Goal: Task Accomplishment & Management: Manage account settings

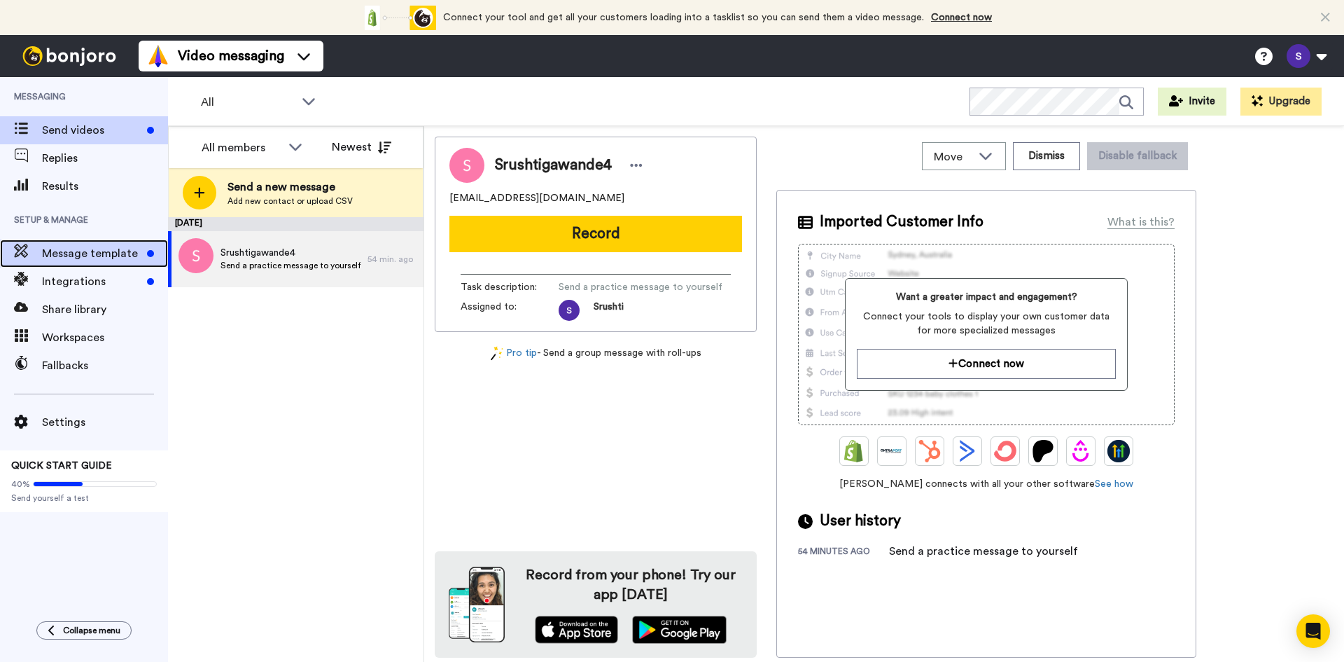
click at [81, 250] on span "Message template" at bounding box center [91, 253] width 99 height 17
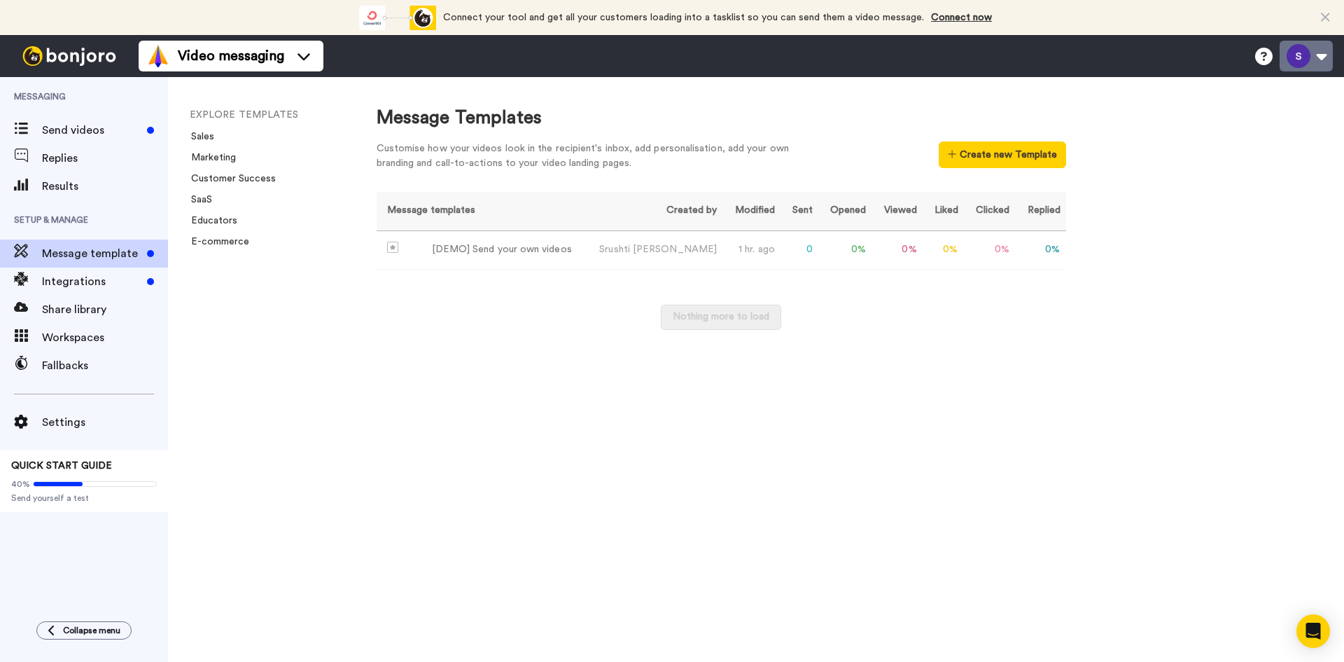
click at [1304, 64] on button at bounding box center [1306, 56] width 53 height 31
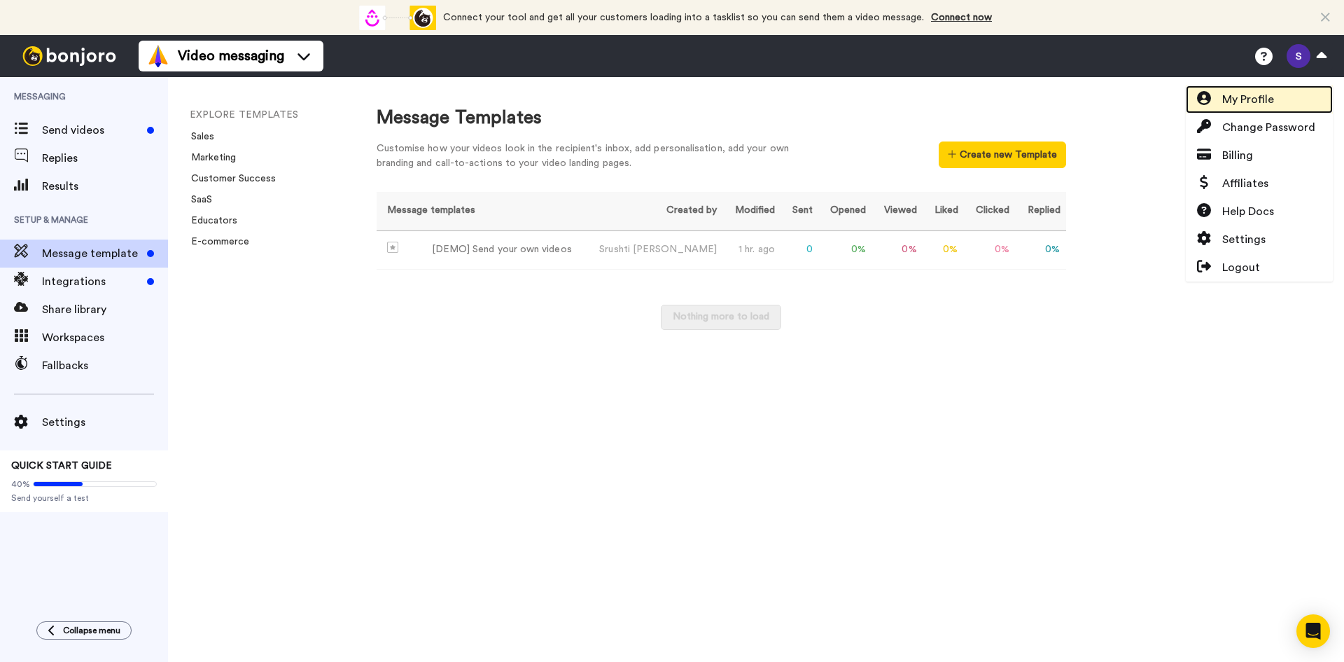
click at [1246, 97] on span "My Profile" at bounding box center [1248, 99] width 52 height 17
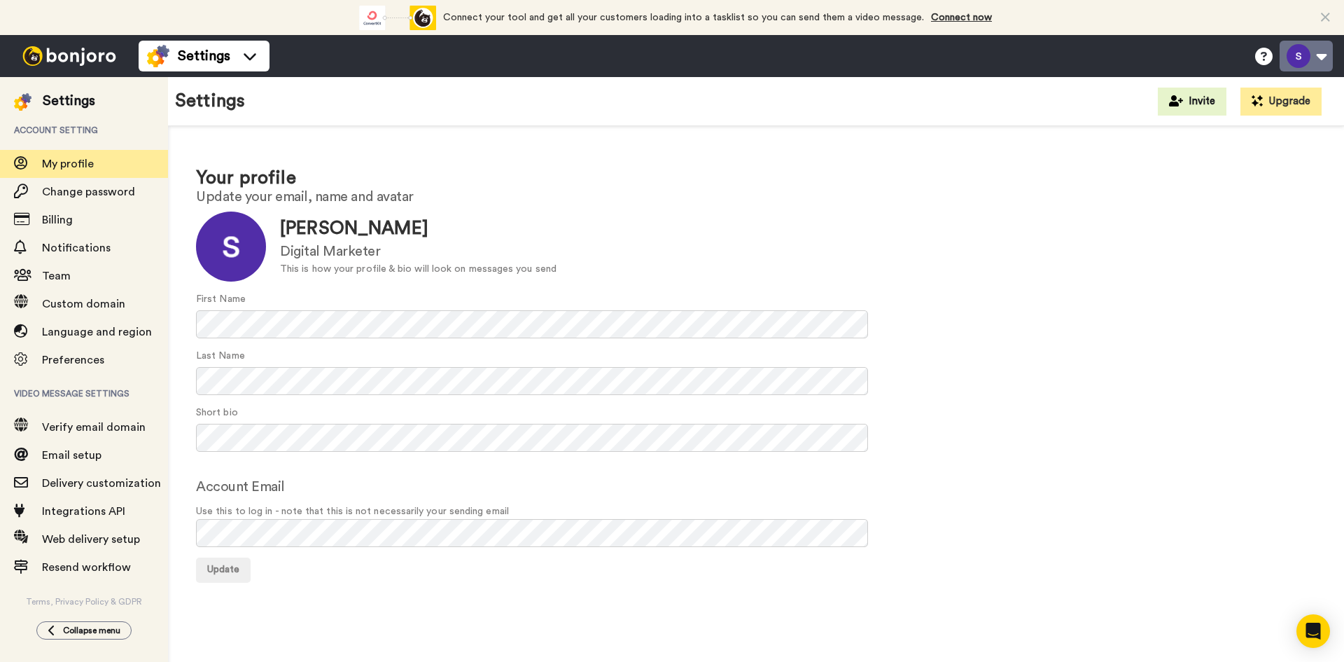
click at [1309, 60] on button at bounding box center [1306, 56] width 53 height 31
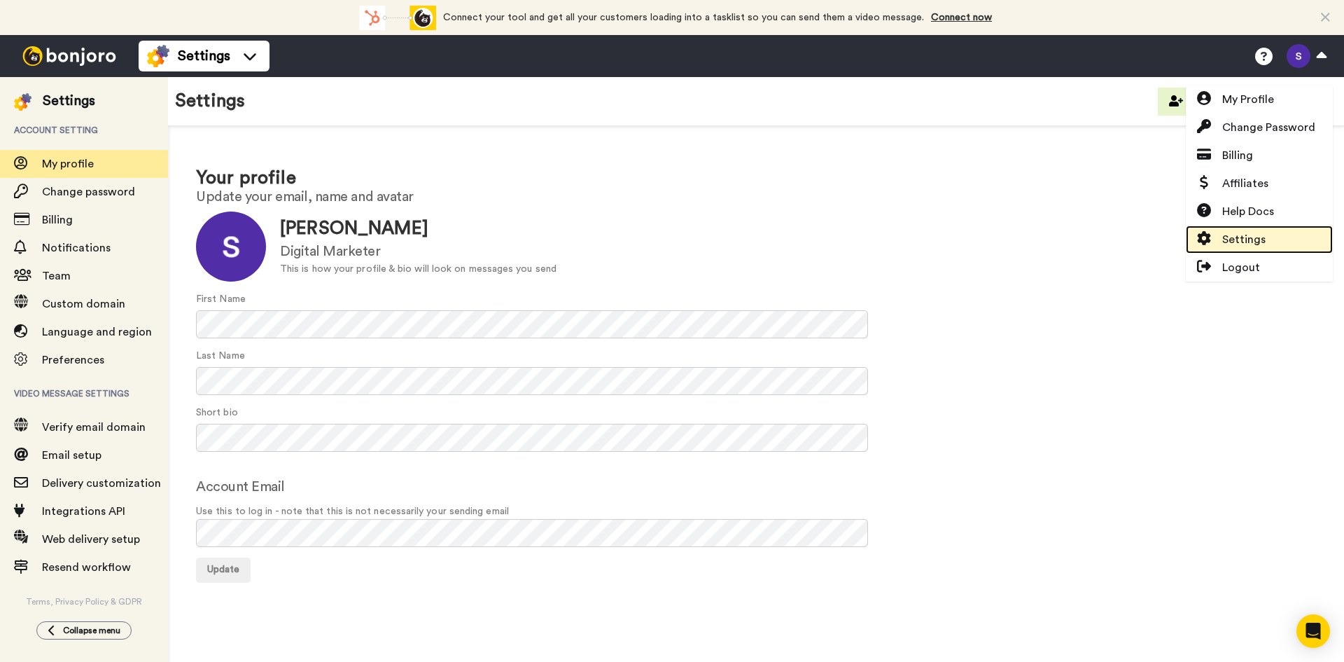
click at [1236, 236] on span "Settings" at bounding box center [1243, 239] width 43 height 17
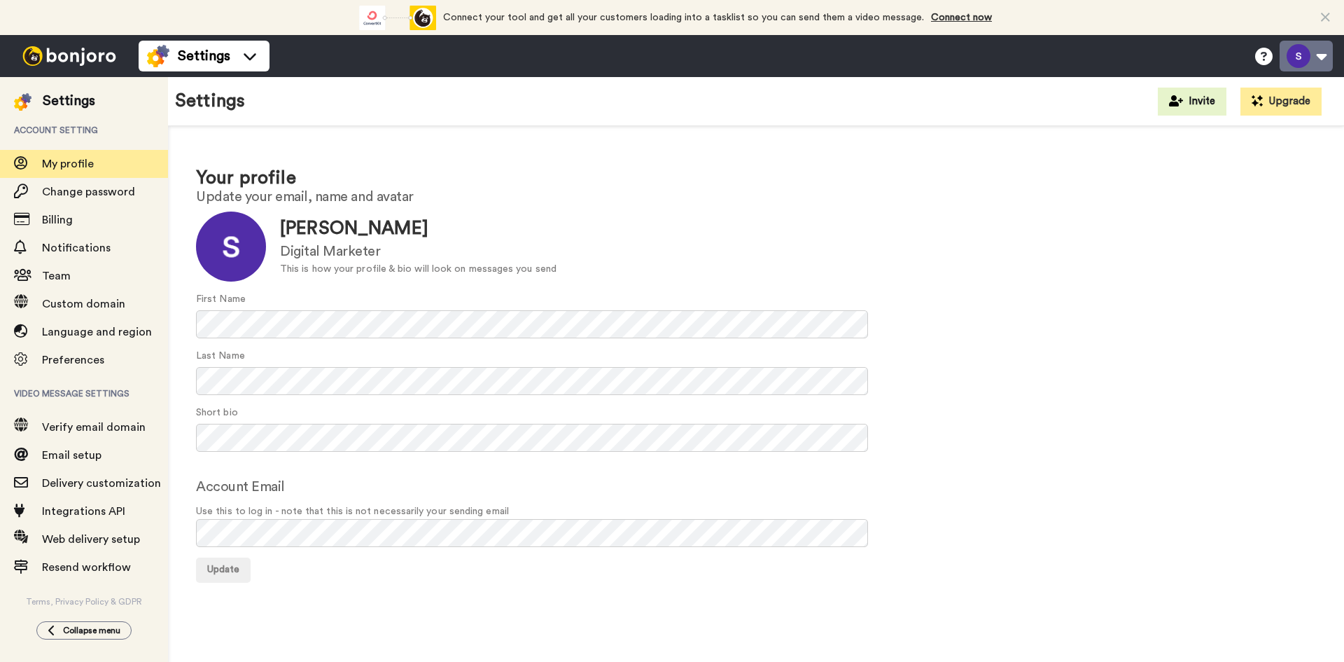
click at [1315, 68] on button at bounding box center [1306, 56] width 53 height 31
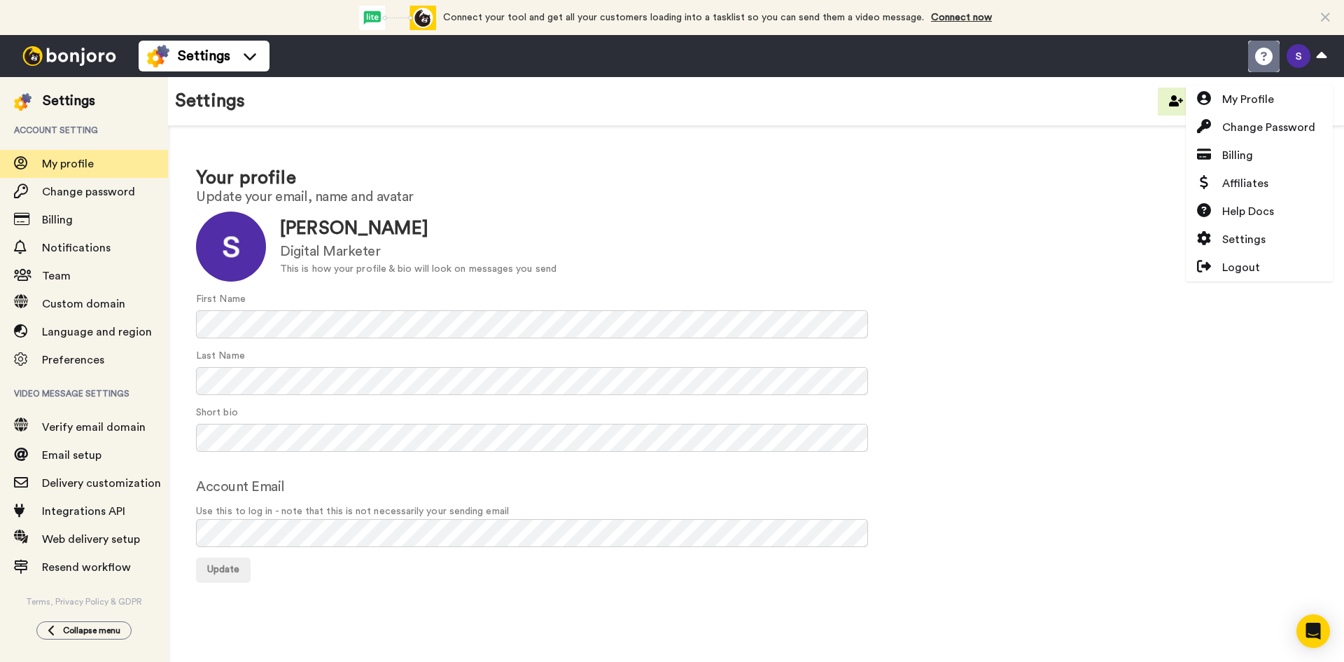
click at [1268, 66] on li "Help docs" at bounding box center [1264, 57] width 32 height 32
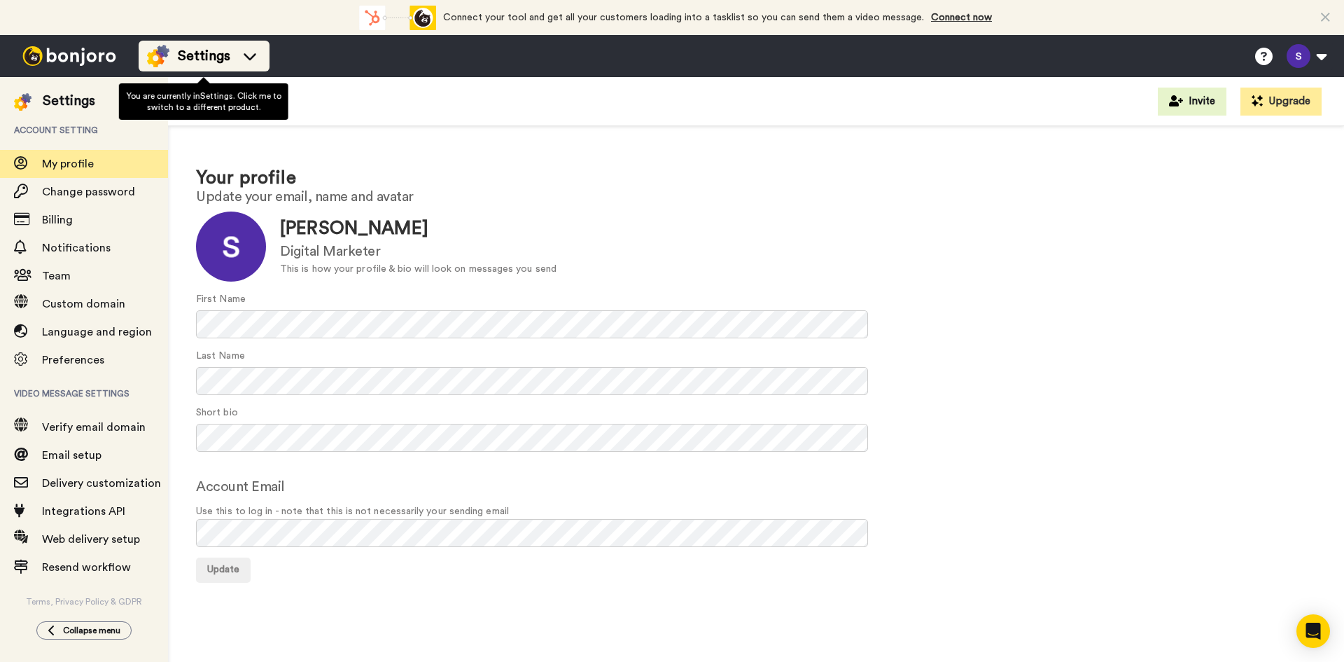
click at [239, 55] on icon at bounding box center [250, 56] width 22 height 14
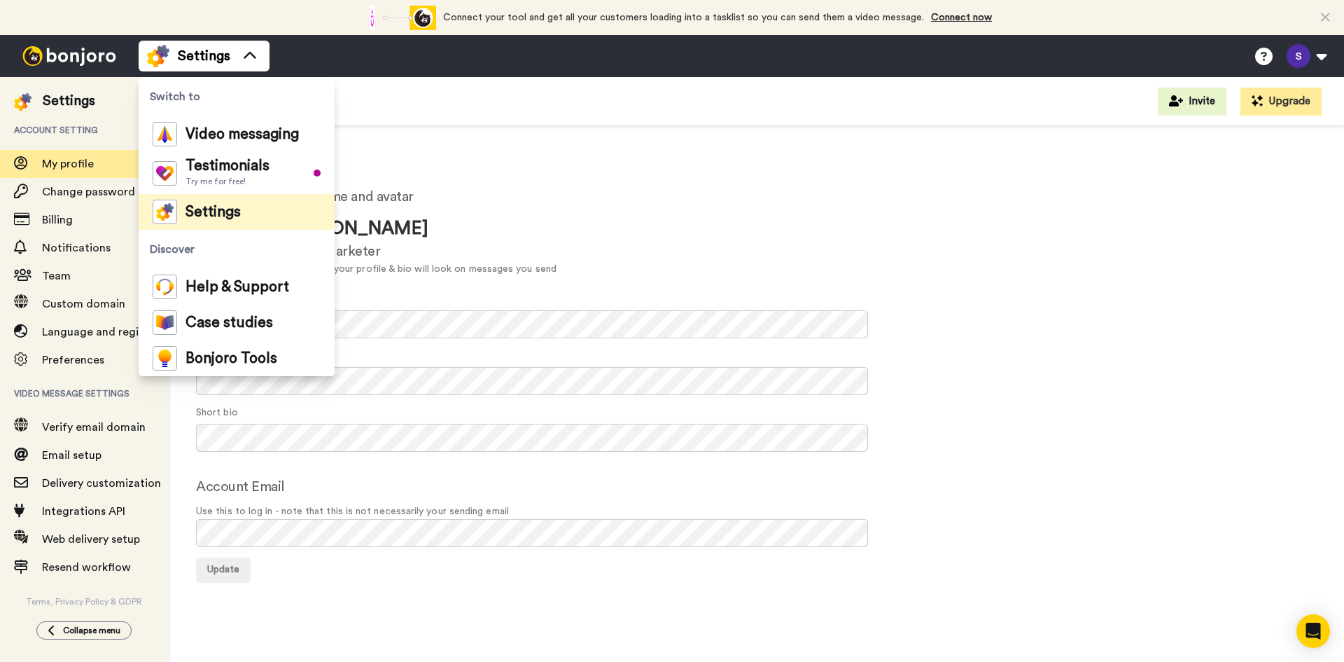
click at [651, 127] on div "Your profile Update your email, name and avatar Update Srushti Gawande Digital …" at bounding box center [756, 373] width 1176 height 495
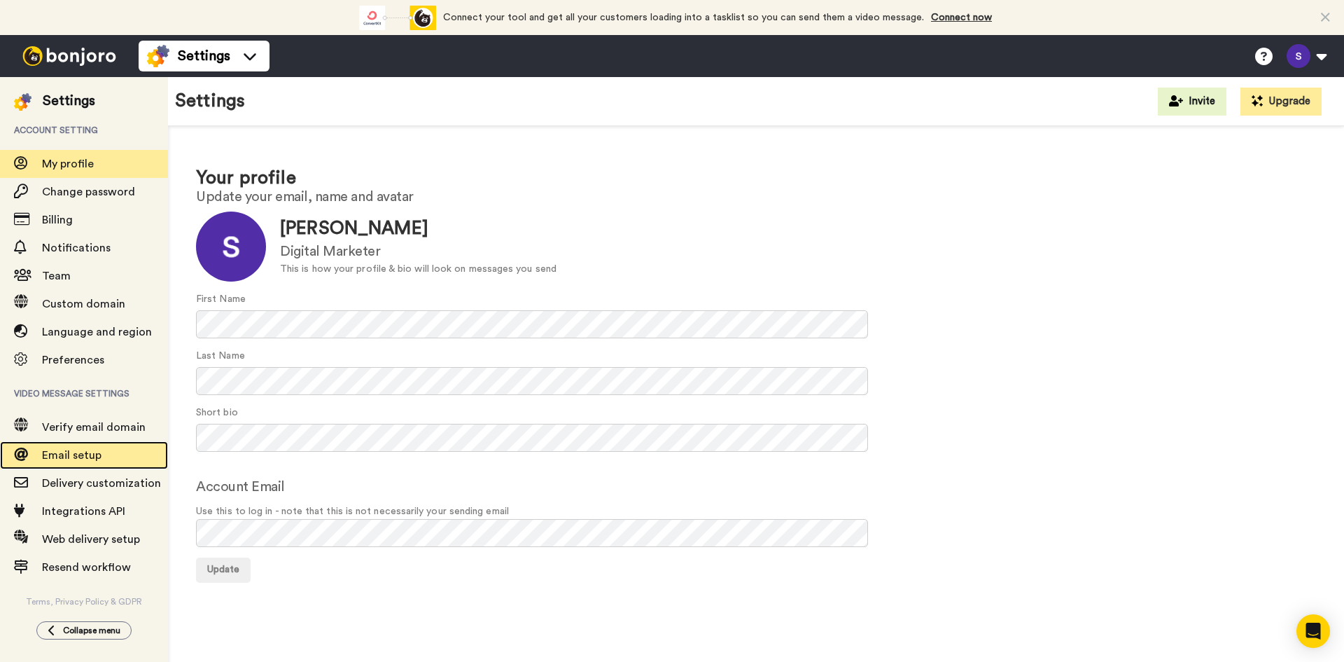
click at [77, 450] on span "Email setup" at bounding box center [72, 454] width 60 height 11
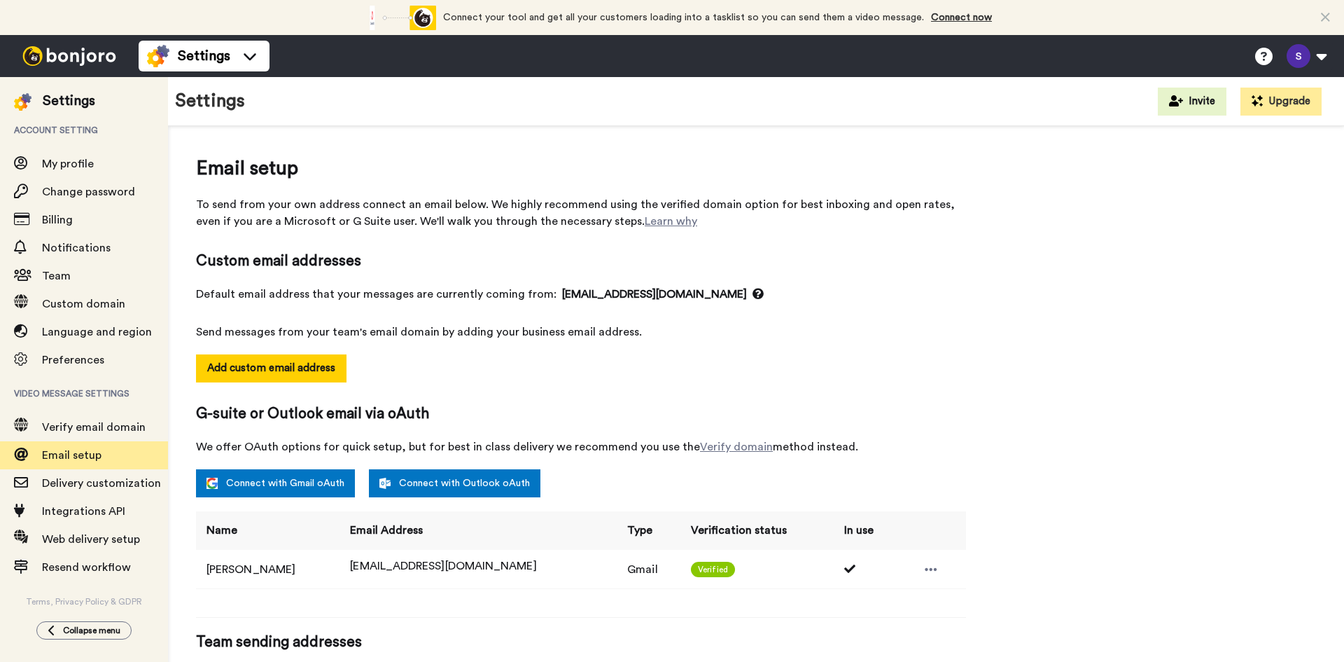
select select "164398"
